Goal: Check status: Check status

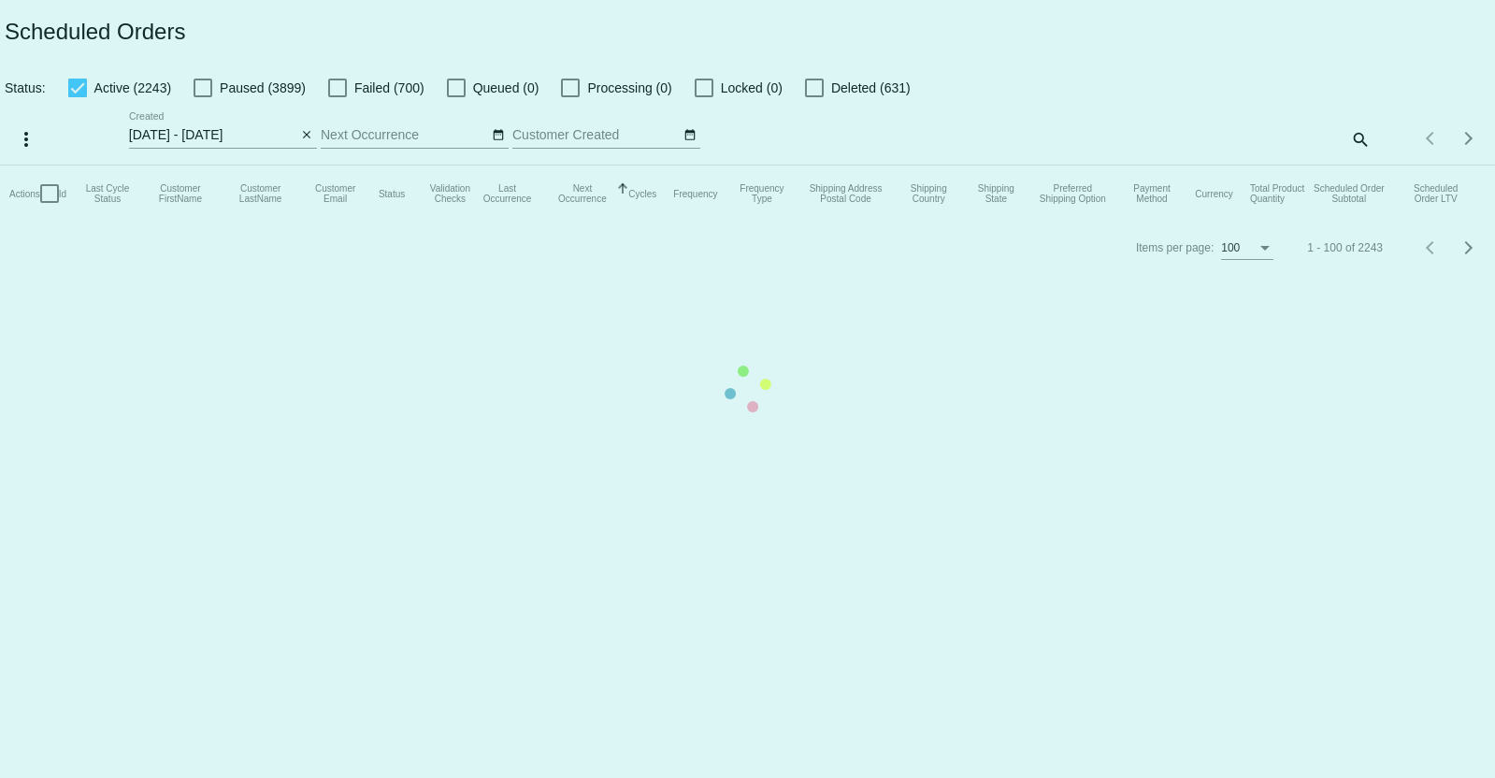
click at [306, 165] on mat-table "Actions Id Last Cycle Status Customer FirstName Customer LastName Customer Emai…" at bounding box center [747, 193] width 1495 height 56
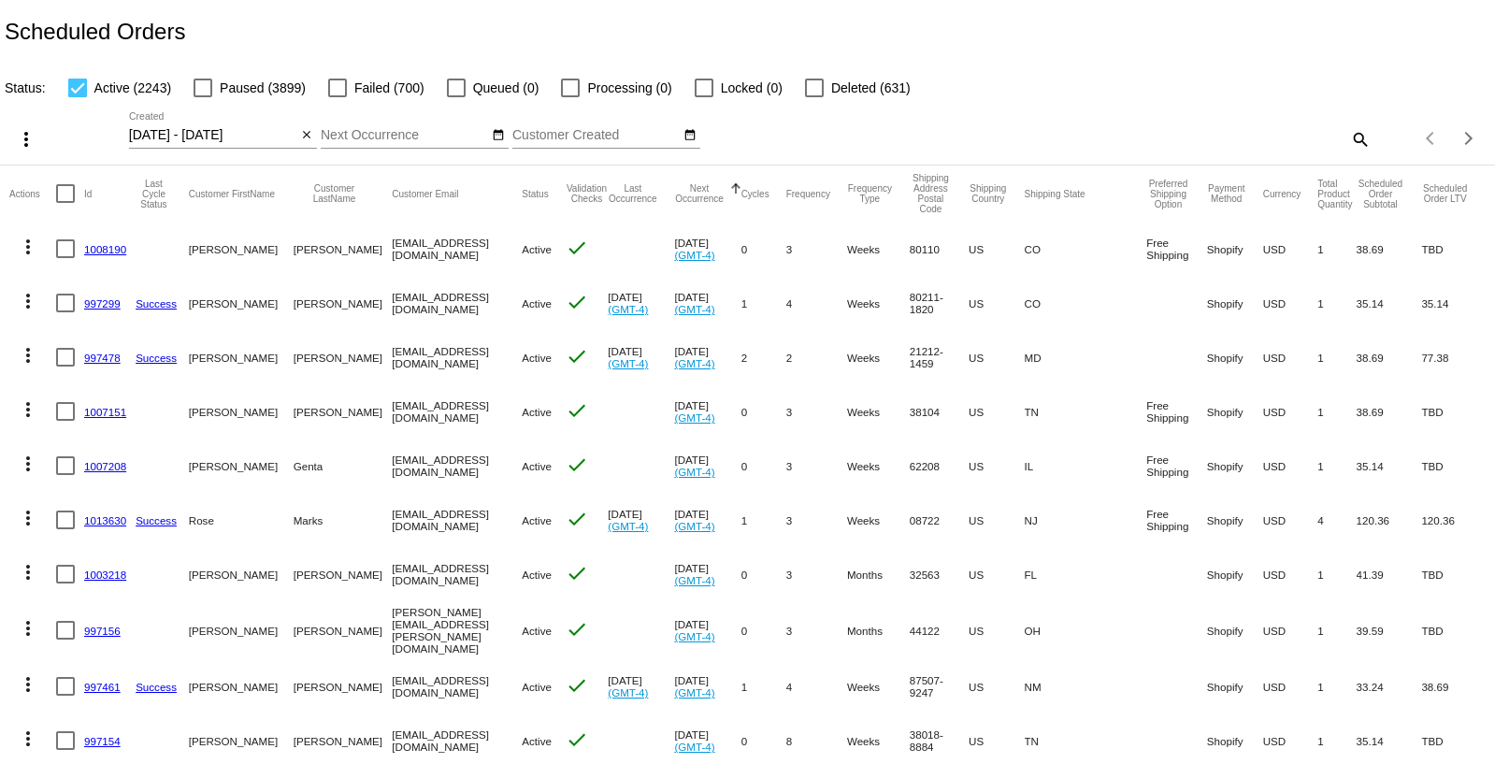
click at [306, 136] on mat-icon "close" at bounding box center [306, 135] width 13 height 15
